Goal: Find specific page/section: Find specific page/section

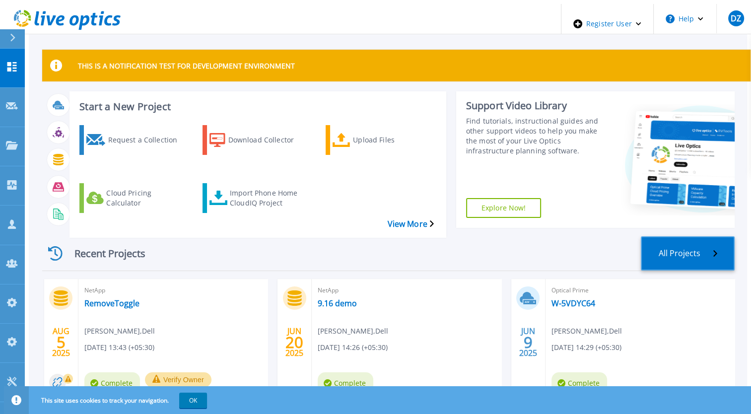
click at [678, 245] on link "All Projects" at bounding box center [688, 253] width 94 height 34
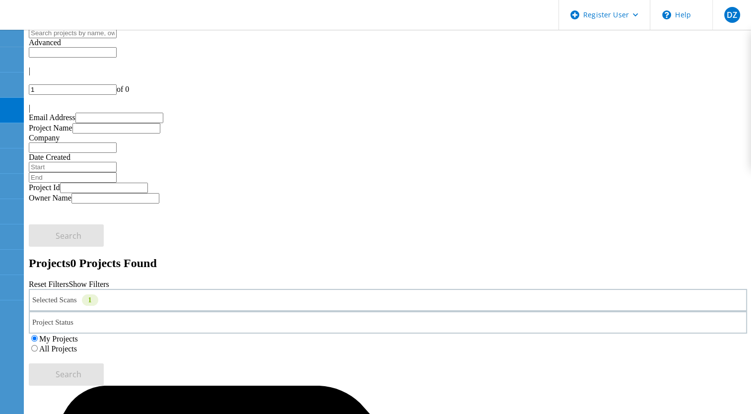
click at [77, 345] on label "All Projects" at bounding box center [58, 349] width 38 height 8
click at [38, 345] on input "All Projects" at bounding box center [34, 348] width 6 height 6
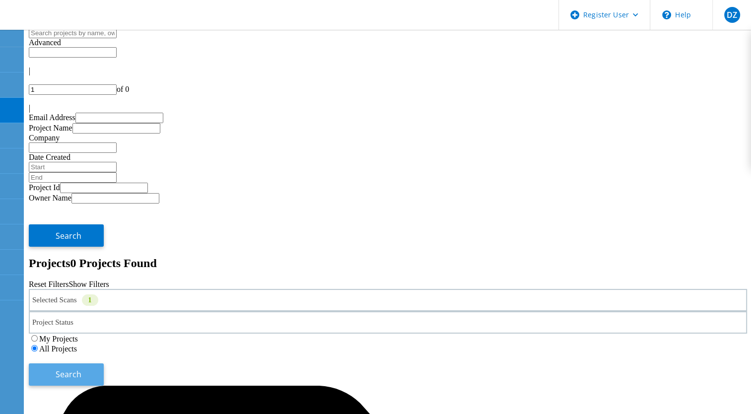
click at [104, 363] on button "Search" at bounding box center [66, 374] width 75 height 22
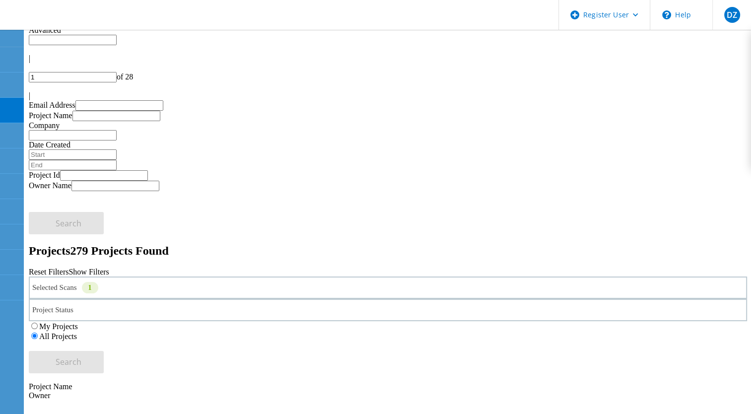
scroll to position [14, 0]
click at [214, 275] on div "Selected Scans 1" at bounding box center [388, 286] width 718 height 22
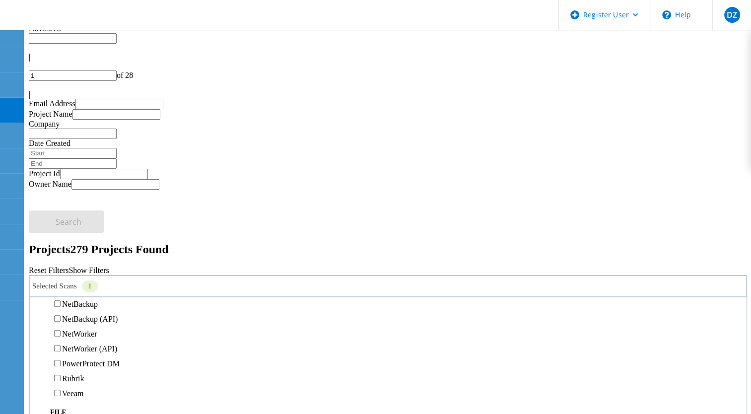
scroll to position [661, 0]
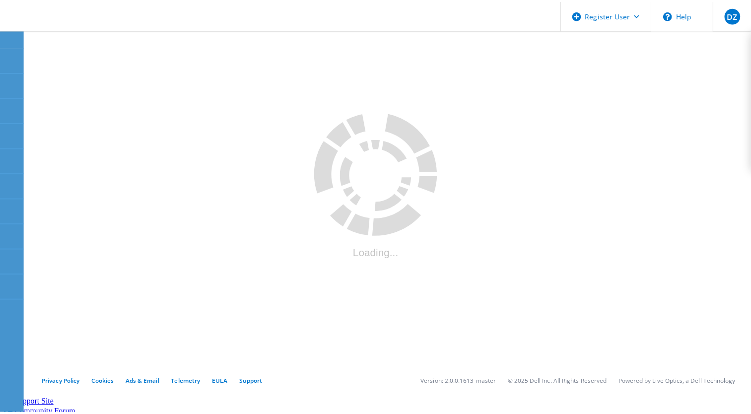
scroll to position [14, 0]
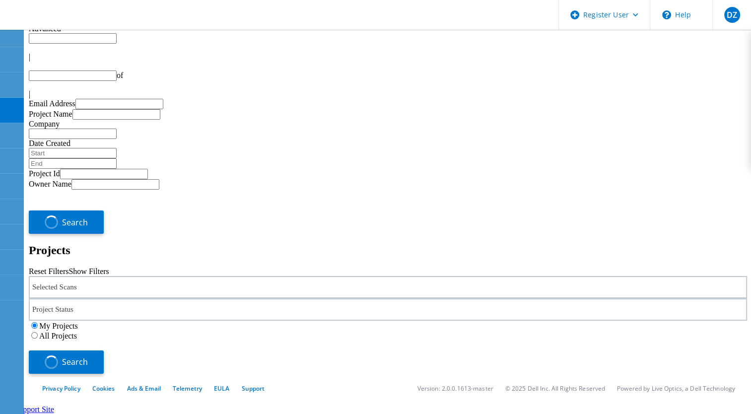
type input "1"
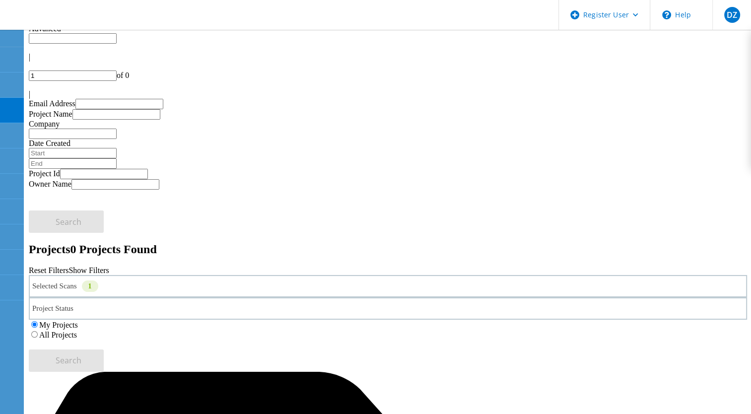
click at [184, 275] on div "Selected Scans 1" at bounding box center [388, 286] width 718 height 22
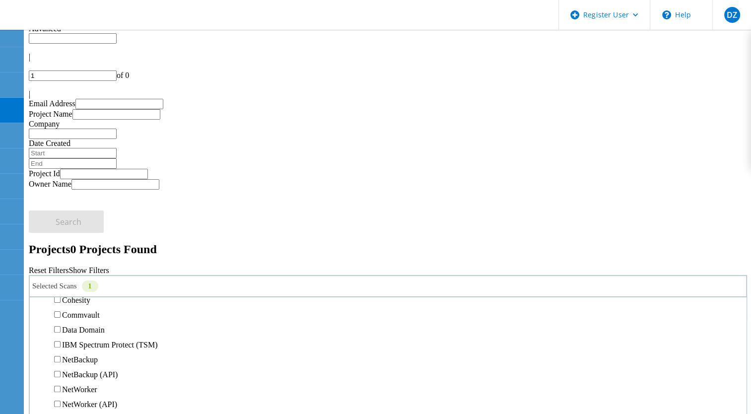
scroll to position [437, 0]
click at [85, 229] on label "Hitachi" at bounding box center [73, 233] width 23 height 8
click at [61, 229] on input "Hitachi" at bounding box center [57, 232] width 6 height 6
click at [82, 229] on label "Hitachi" at bounding box center [73, 233] width 23 height 8
click at [61, 229] on input "Hitachi" at bounding box center [57, 232] width 6 height 6
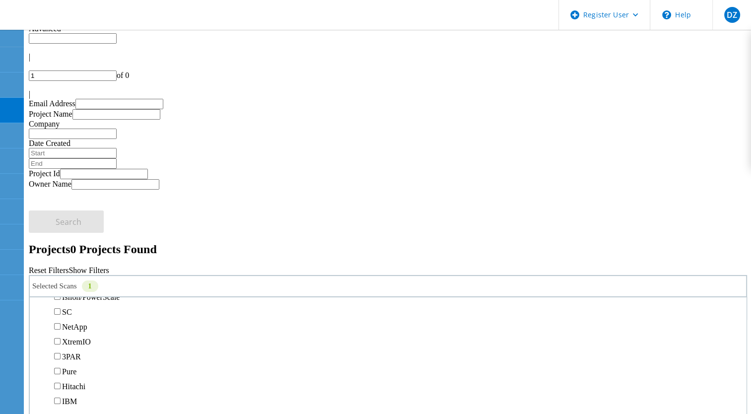
scroll to position [286, 0]
click at [120, 291] on label "Isilon/PowerScale" at bounding box center [91, 295] width 58 height 8
click at [61, 291] on input "Isilon/PowerScale" at bounding box center [57, 294] width 6 height 6
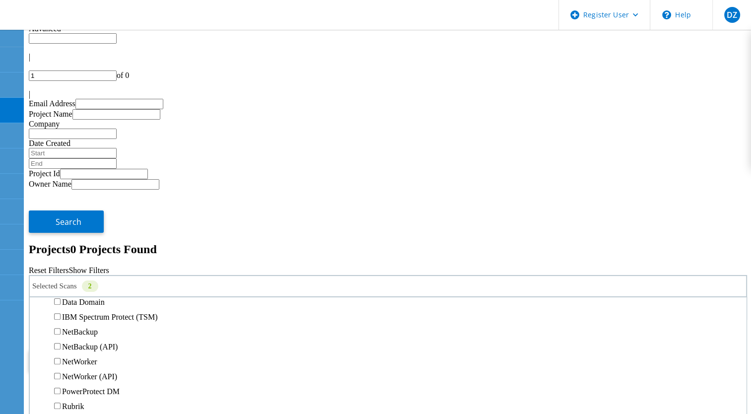
scroll to position [464, 0]
click at [84, 253] on label "Avamar" at bounding box center [74, 257] width 25 height 8
click at [61, 253] on input "Avamar" at bounding box center [57, 256] width 6 height 6
click at [81, 355] on span "Search" at bounding box center [69, 360] width 26 height 11
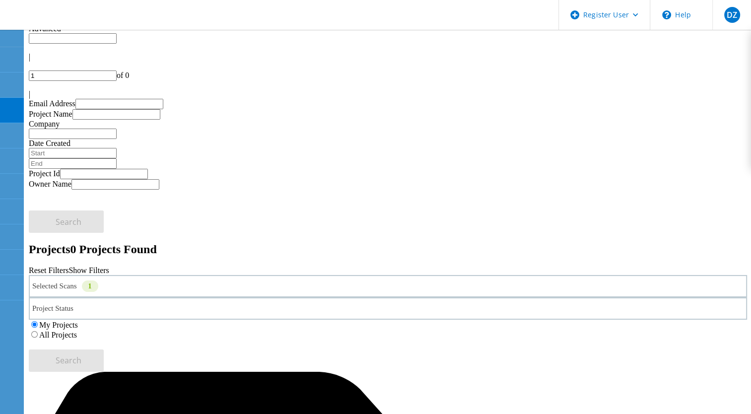
click at [77, 331] on label "All Projects" at bounding box center [58, 335] width 38 height 8
click at [38, 331] on input "All Projects" at bounding box center [34, 334] width 6 height 6
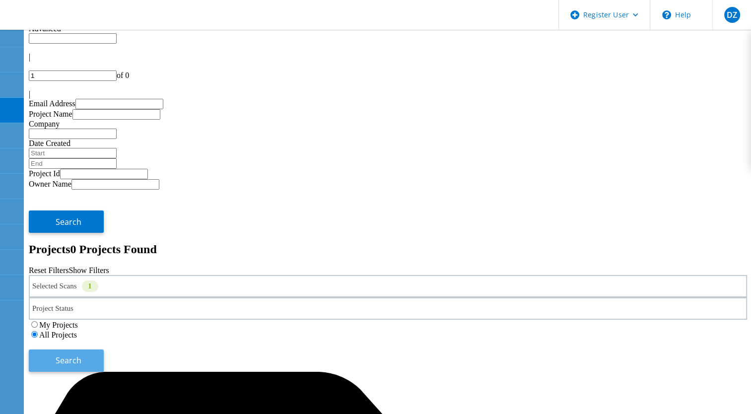
click at [104, 350] on button "Search" at bounding box center [66, 361] width 75 height 22
